Goal: Use online tool/utility: Utilize a website feature to perform a specific function

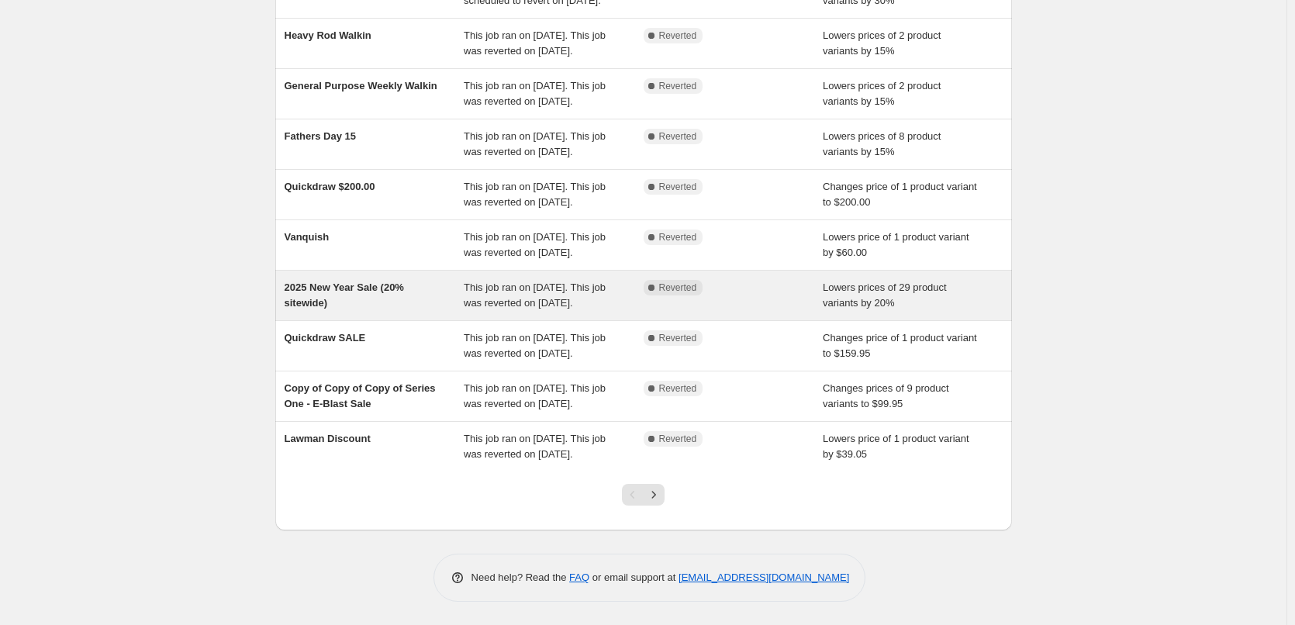
scroll to position [78, 0]
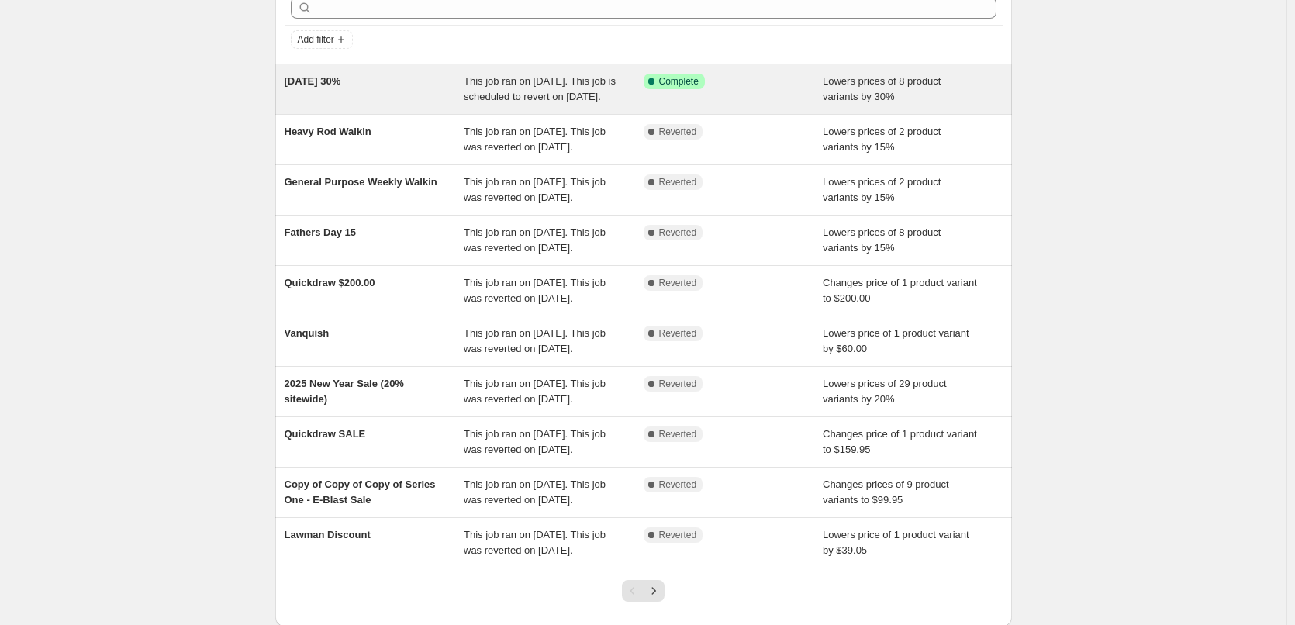
click at [624, 104] on div "This job ran on [DATE]. This job is scheduled to revert on [DATE]." at bounding box center [554, 89] width 180 height 31
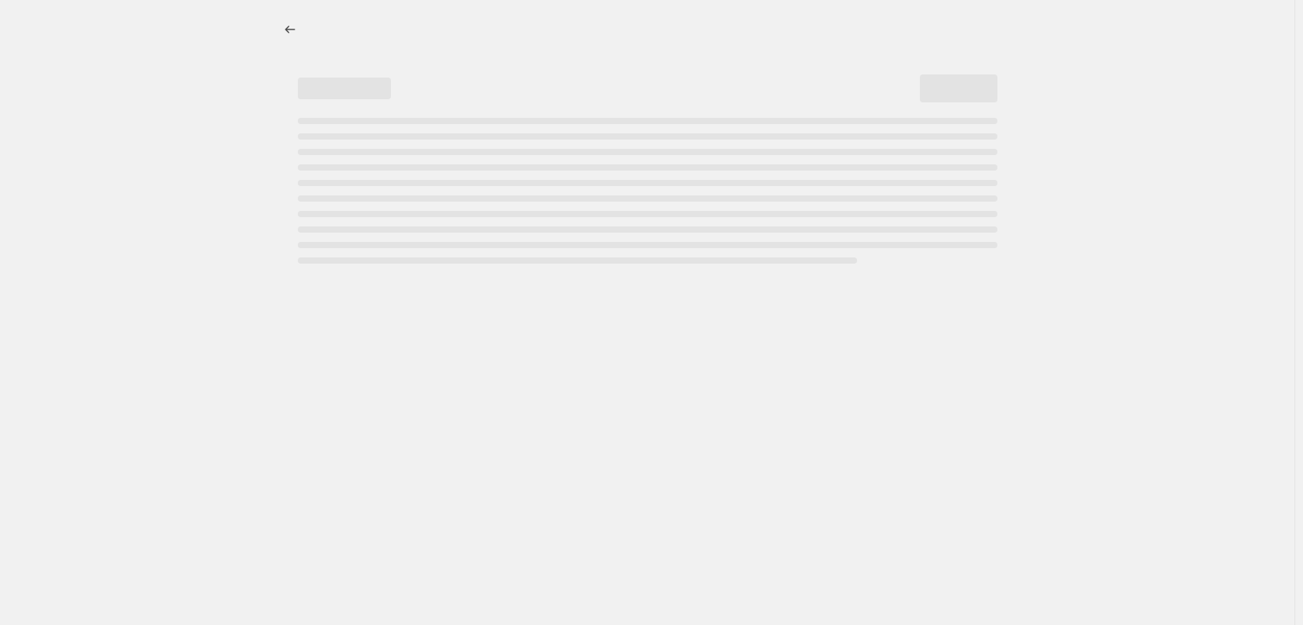
select select "percentage"
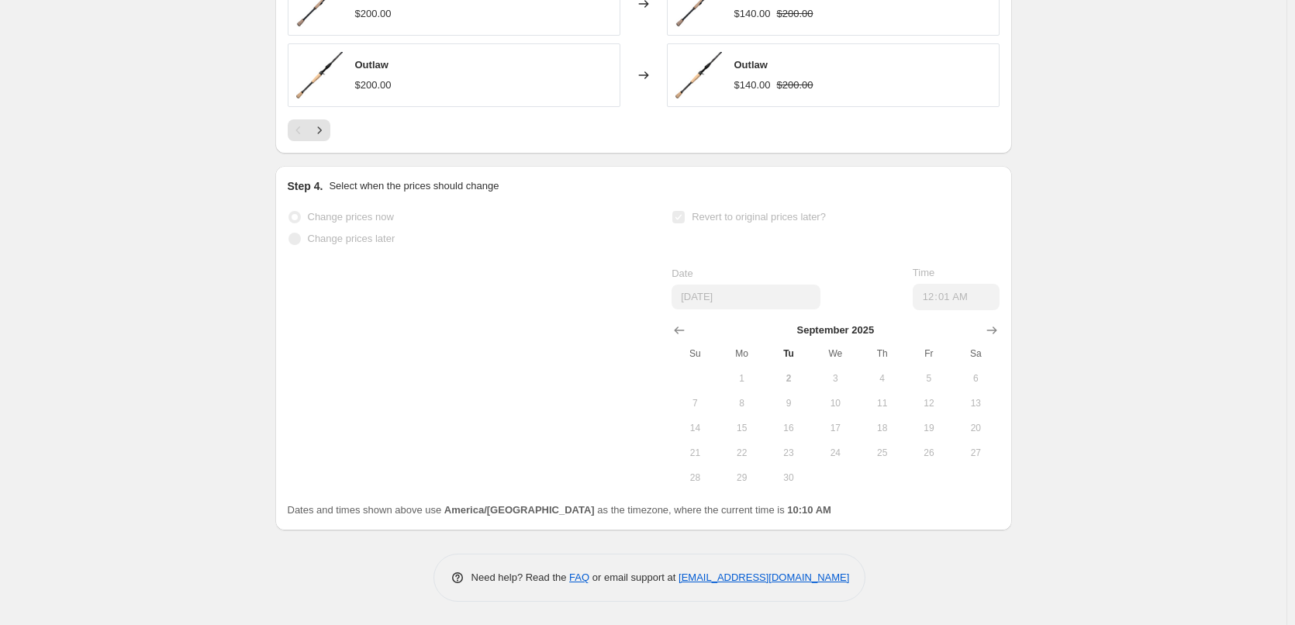
scroll to position [1320, 0]
click at [420, 219] on div "Change prices now" at bounding box center [451, 217] width 327 height 22
click at [357, 185] on p "Select when the prices should change" at bounding box center [414, 186] width 170 height 16
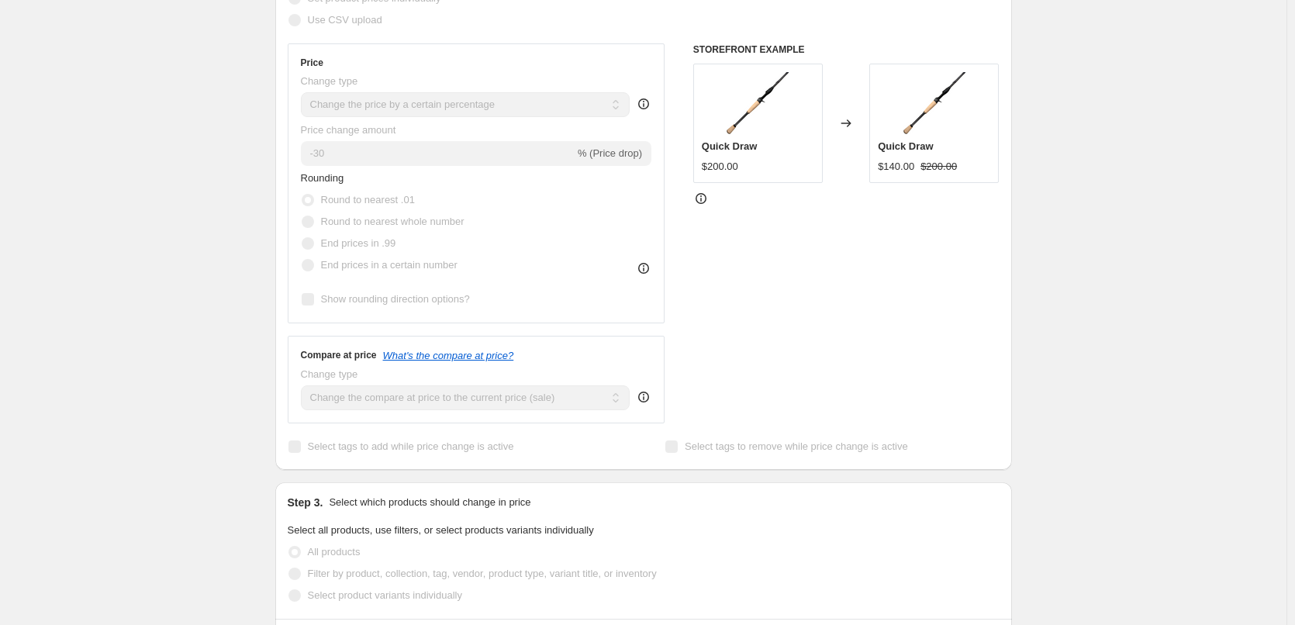
scroll to position [0, 0]
